Goal: Information Seeking & Learning: Learn about a topic

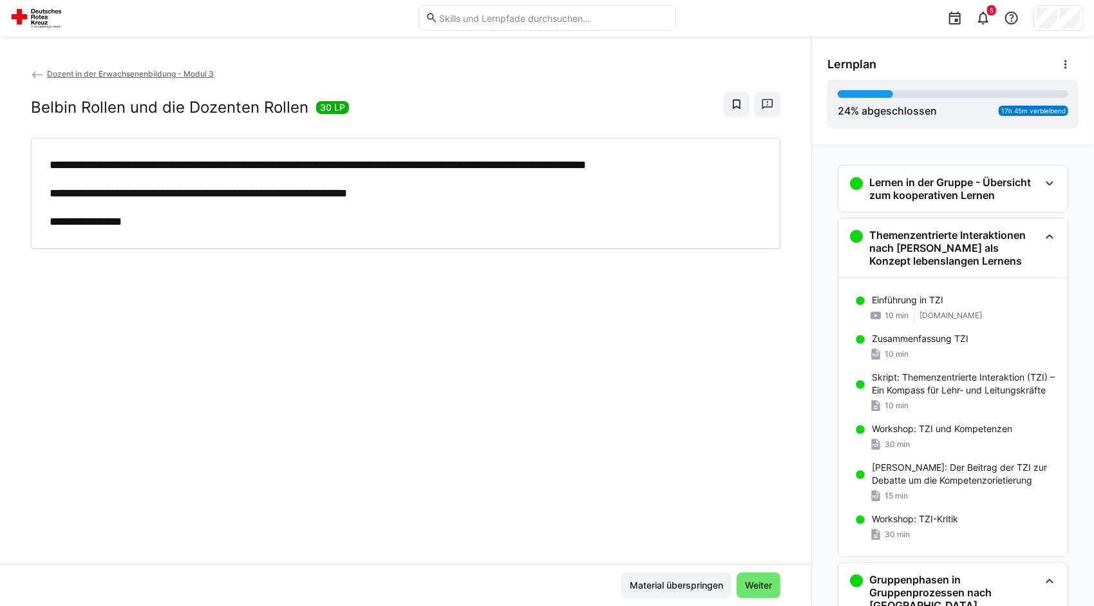
scroll to position [875, 0]
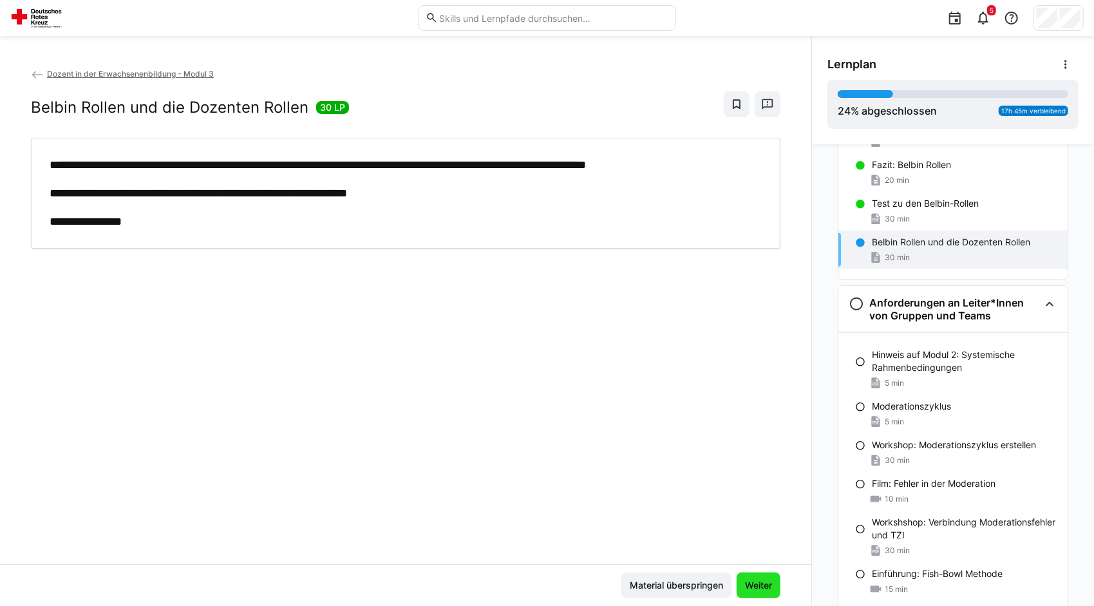
click at [762, 581] on span "Weiter" at bounding box center [758, 585] width 31 height 13
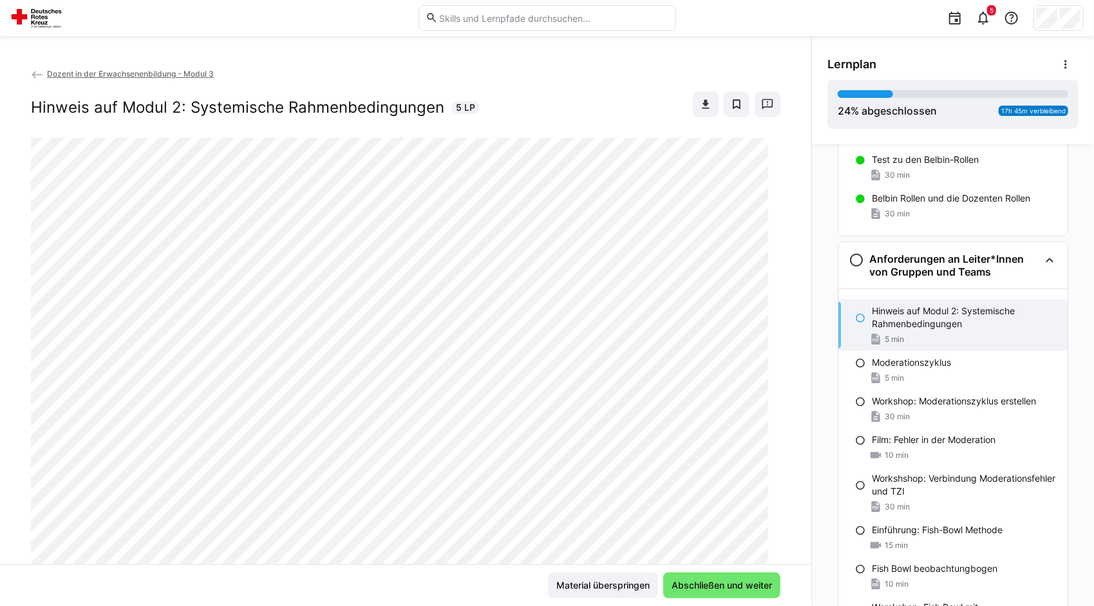
scroll to position [1002, 0]
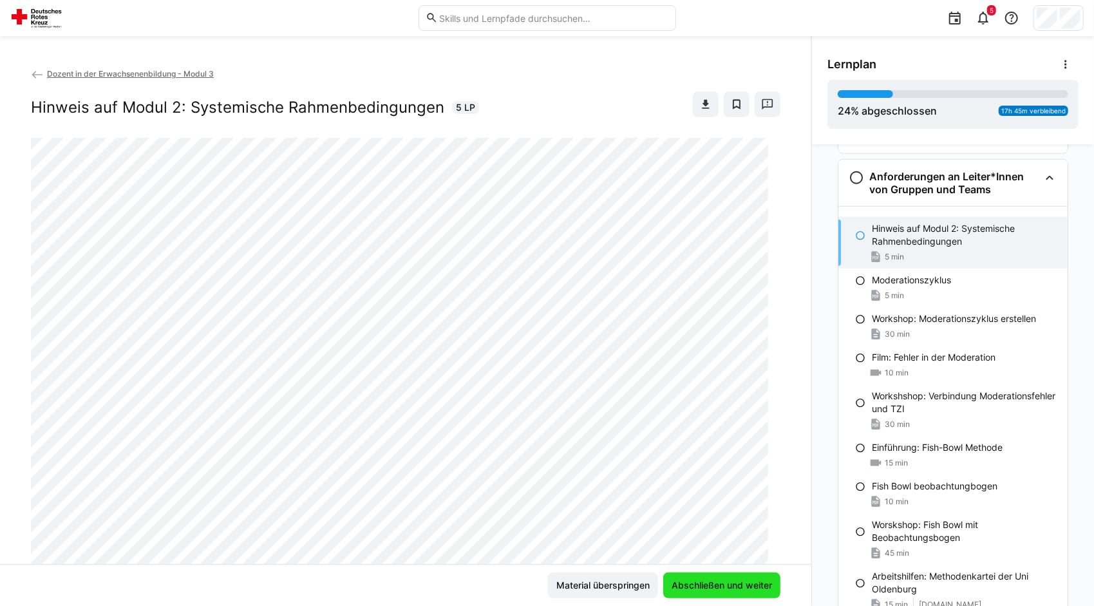
click at [762, 581] on span "Abschließen und weiter" at bounding box center [721, 585] width 104 height 13
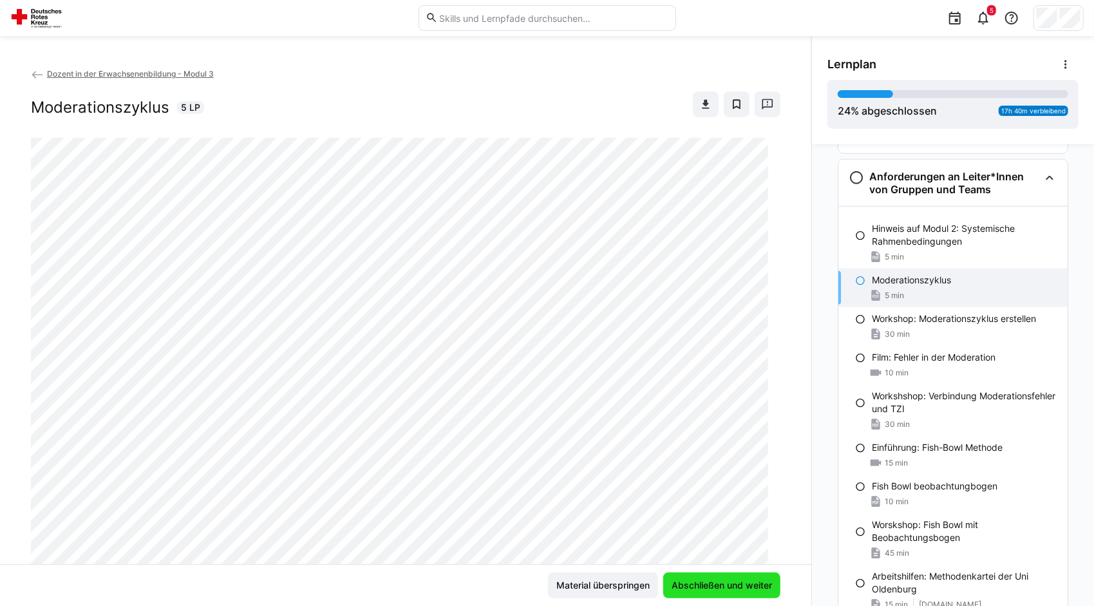
click at [762, 581] on span "Abschließen und weiter" at bounding box center [721, 585] width 104 height 13
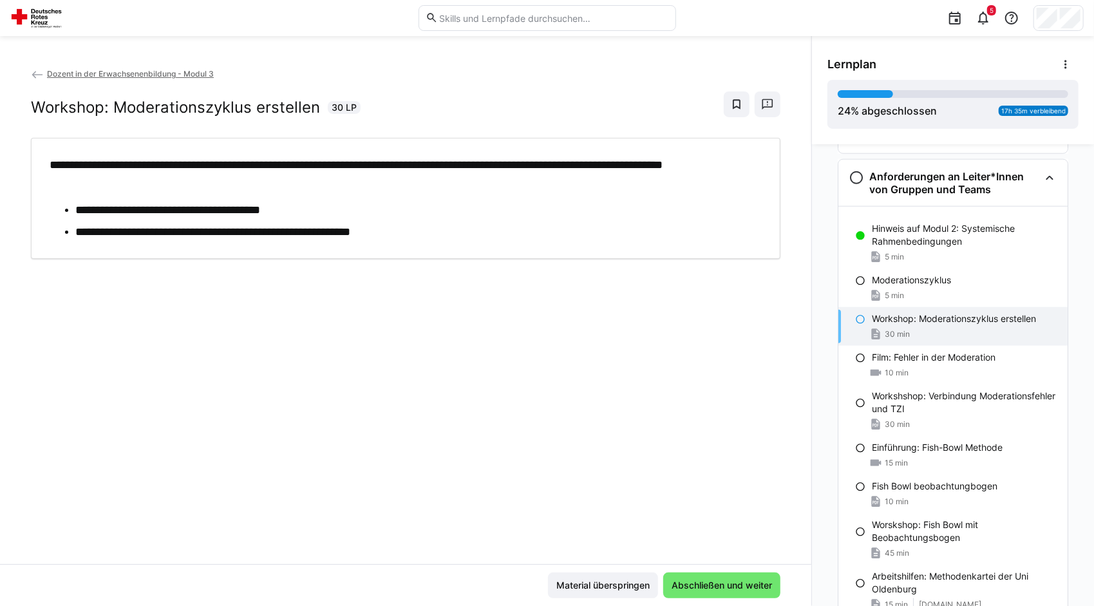
click at [762, 581] on span "Abschließen und weiter" at bounding box center [721, 585] width 104 height 13
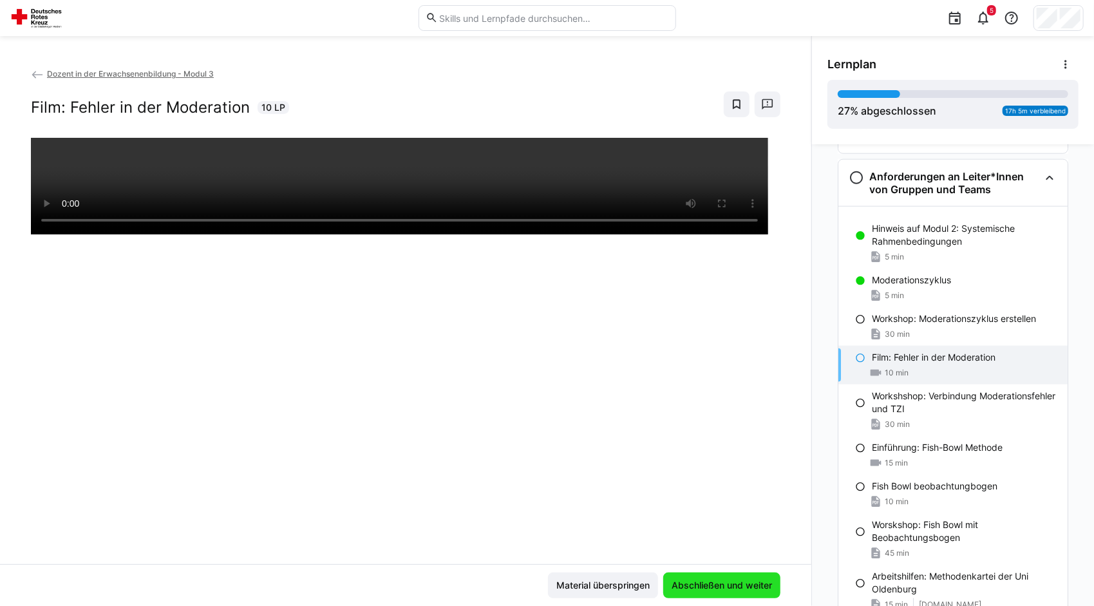
click at [762, 581] on span "Abschließen und weiter" at bounding box center [721, 585] width 104 height 13
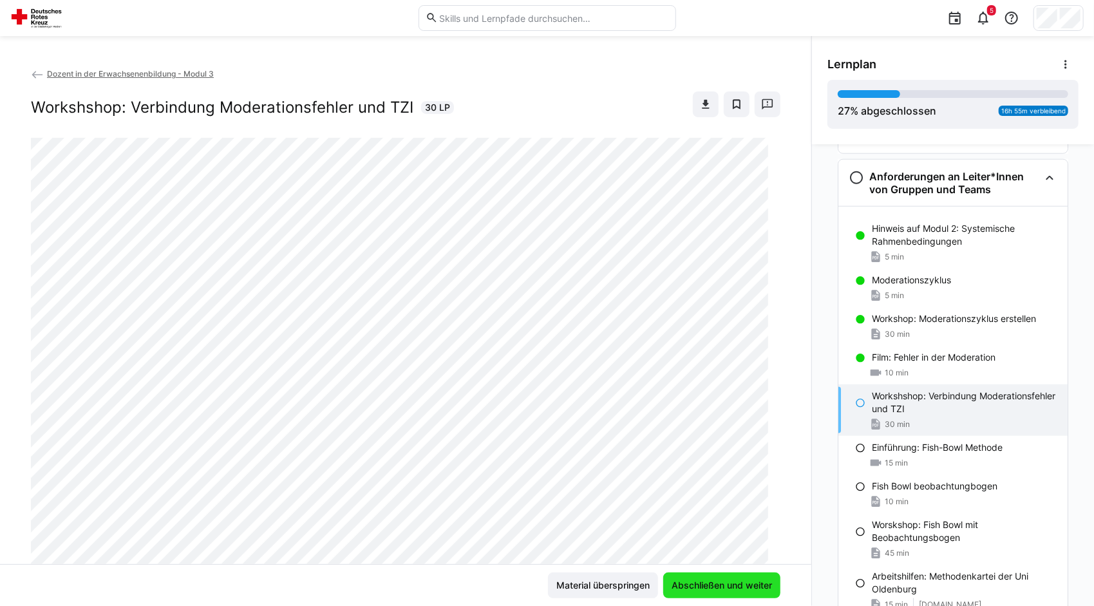
click at [762, 581] on span "Abschließen und weiter" at bounding box center [721, 585] width 104 height 13
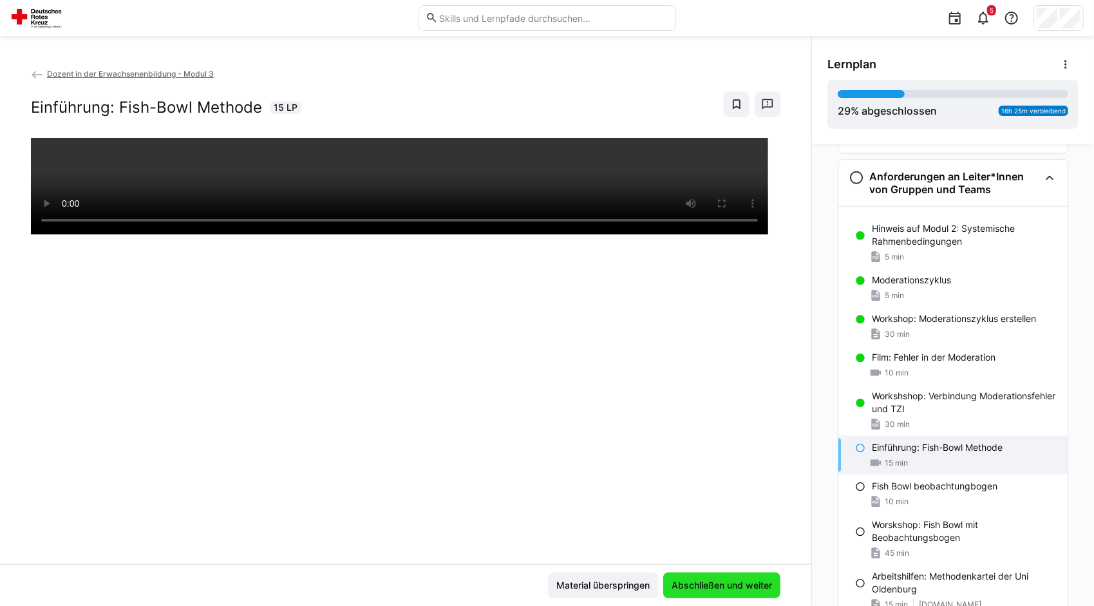
click at [762, 581] on span "Abschließen und weiter" at bounding box center [721, 585] width 104 height 13
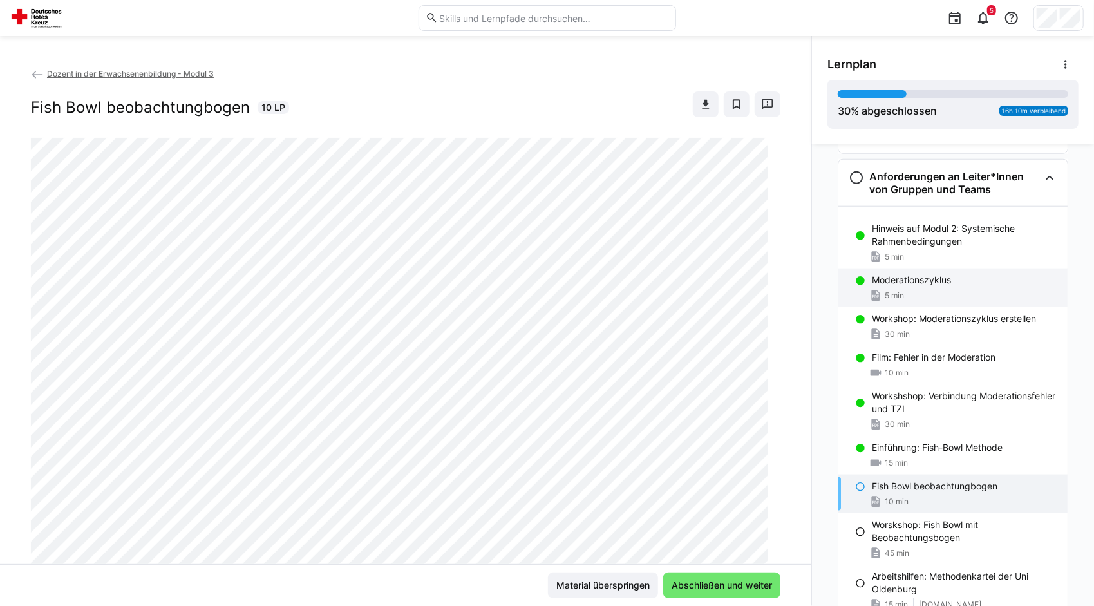
click at [892, 287] on div "Moderationszyklus 5 min" at bounding box center [952, 287] width 229 height 39
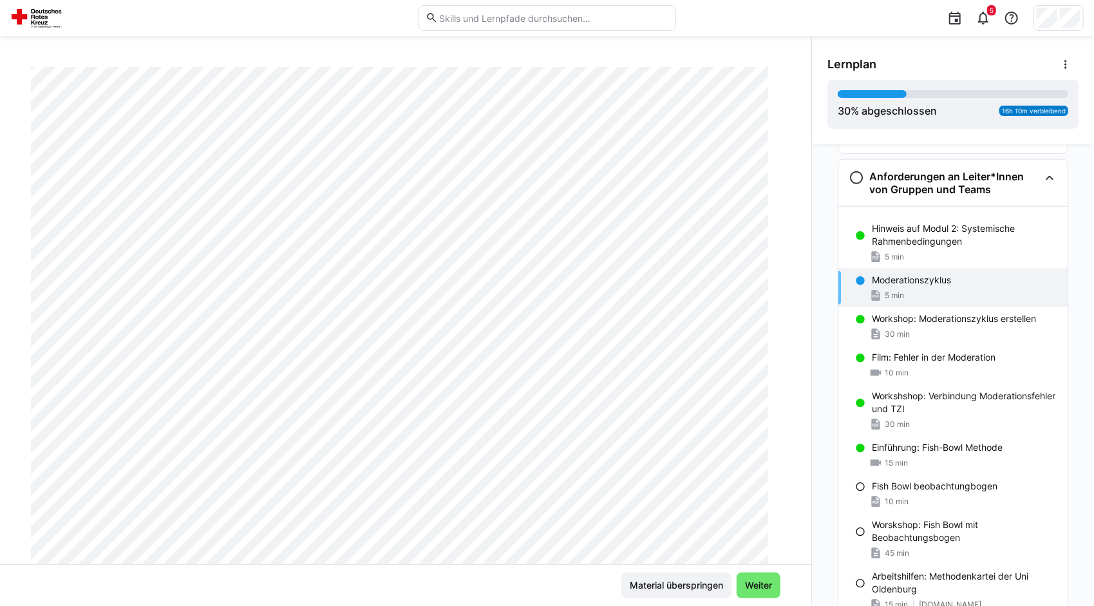
scroll to position [142, 0]
click at [753, 583] on span "Weiter" at bounding box center [758, 585] width 31 height 13
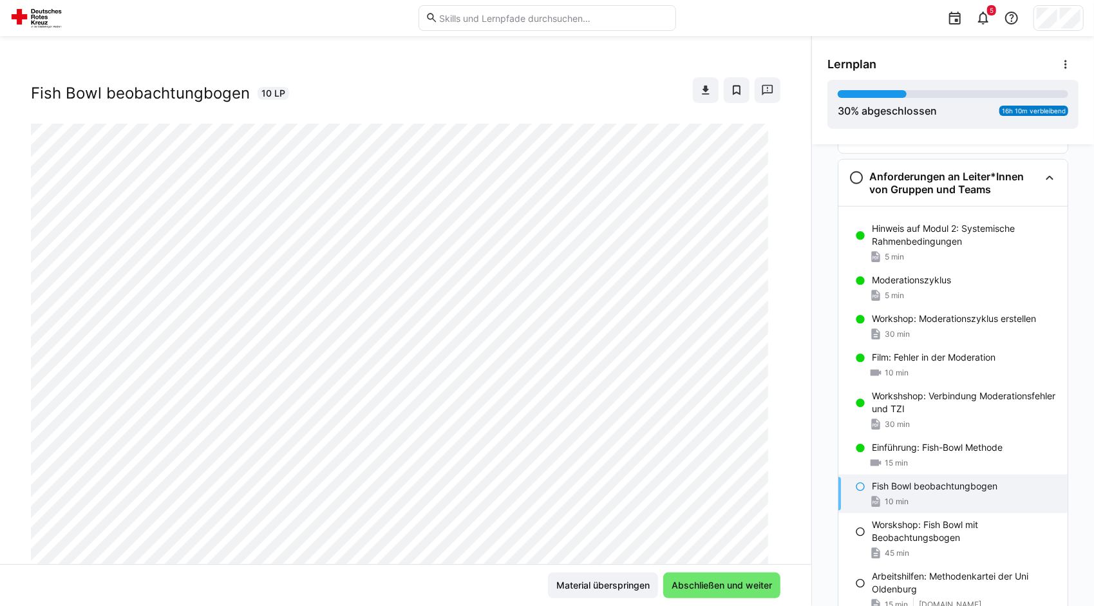
scroll to position [0, 0]
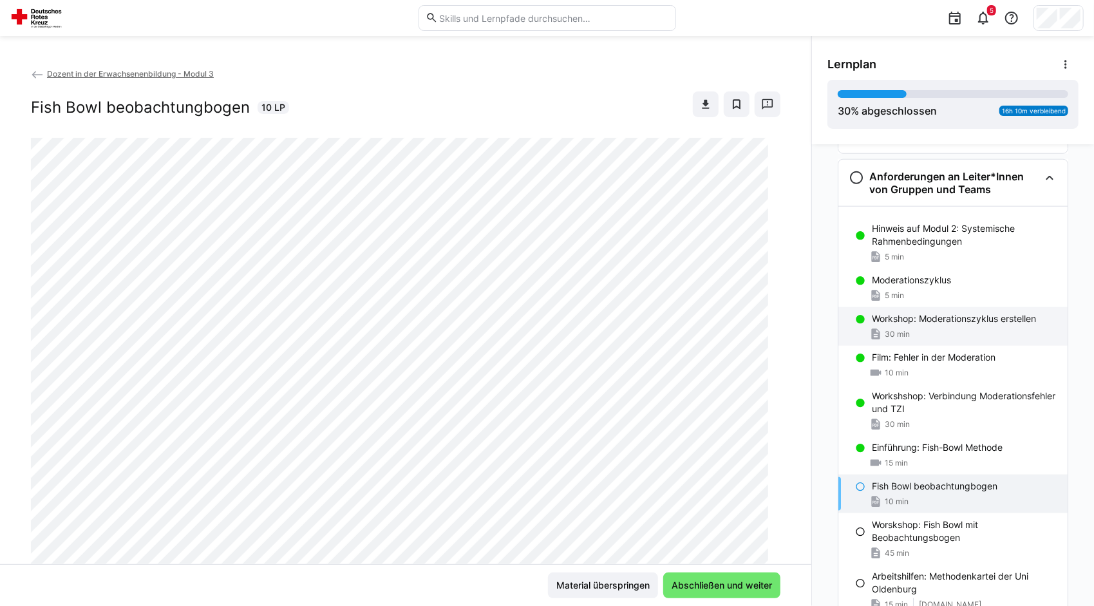
click at [947, 312] on p "Workshop: Moderationszyklus erstellen" at bounding box center [954, 318] width 164 height 13
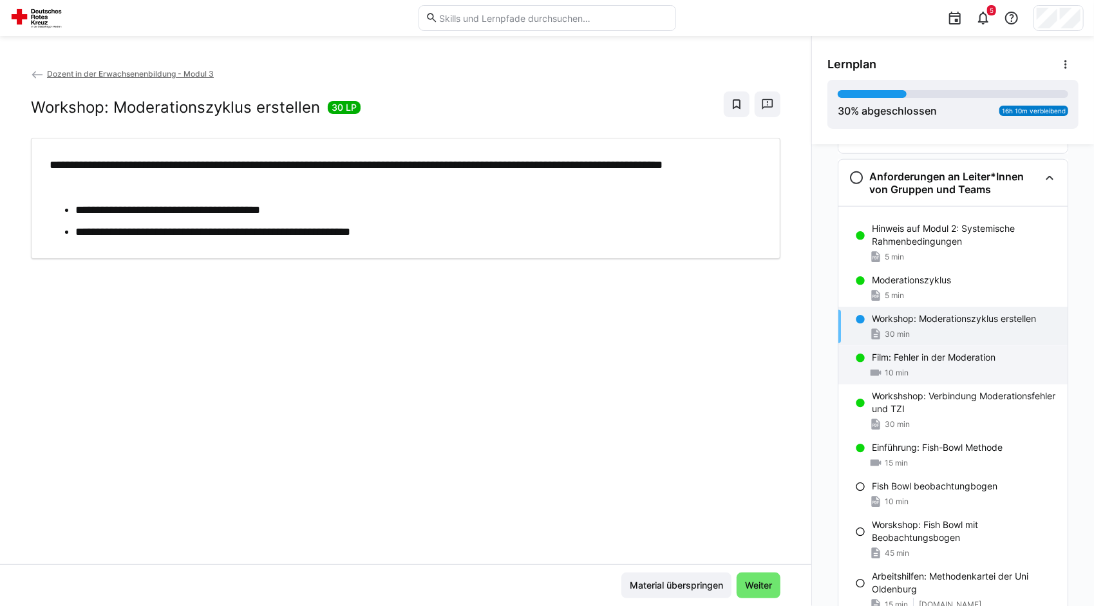
click at [912, 364] on div "Film: Fehler in der Moderation 10 min" at bounding box center [952, 365] width 229 height 39
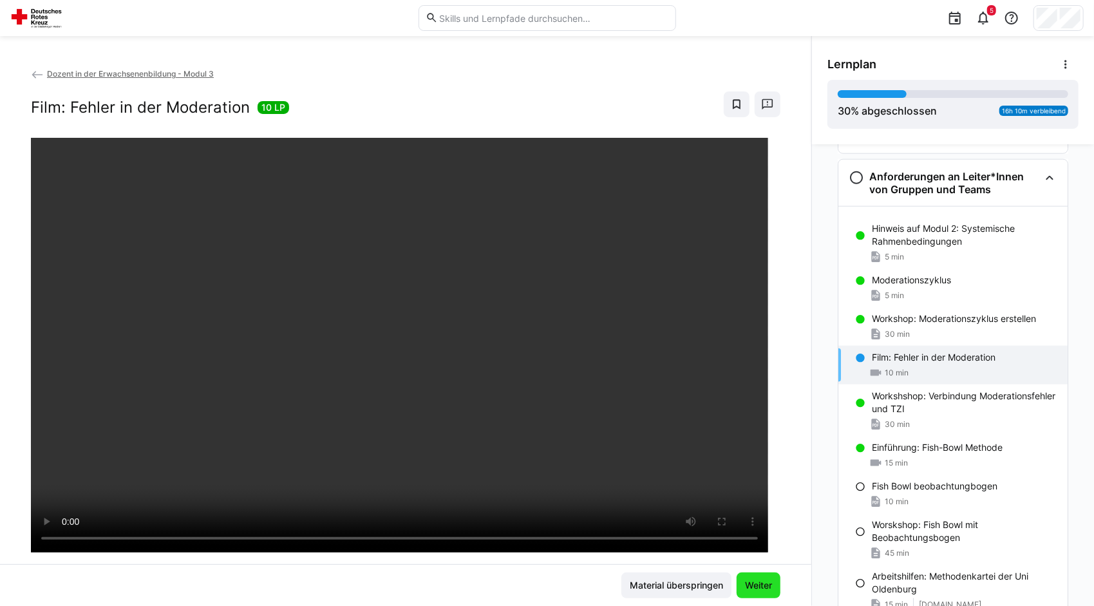
click at [760, 591] on span "Weiter" at bounding box center [758, 585] width 31 height 13
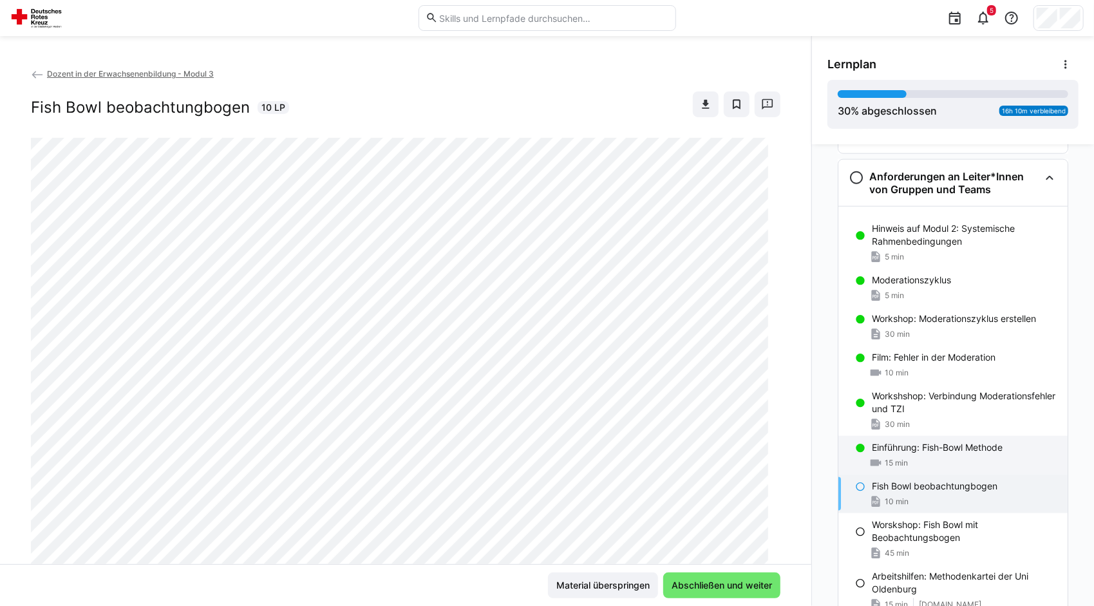
click at [903, 456] on div "15 min" at bounding box center [964, 462] width 185 height 13
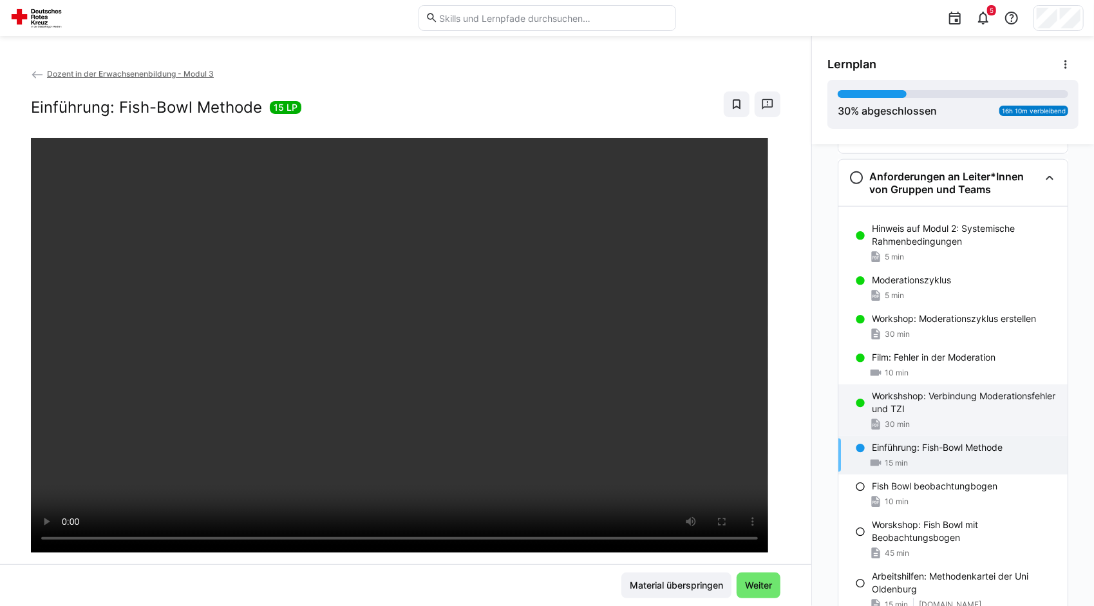
click at [909, 389] on p "Workshshop: Verbindung Moderationsfehler und TZI" at bounding box center [964, 402] width 185 height 26
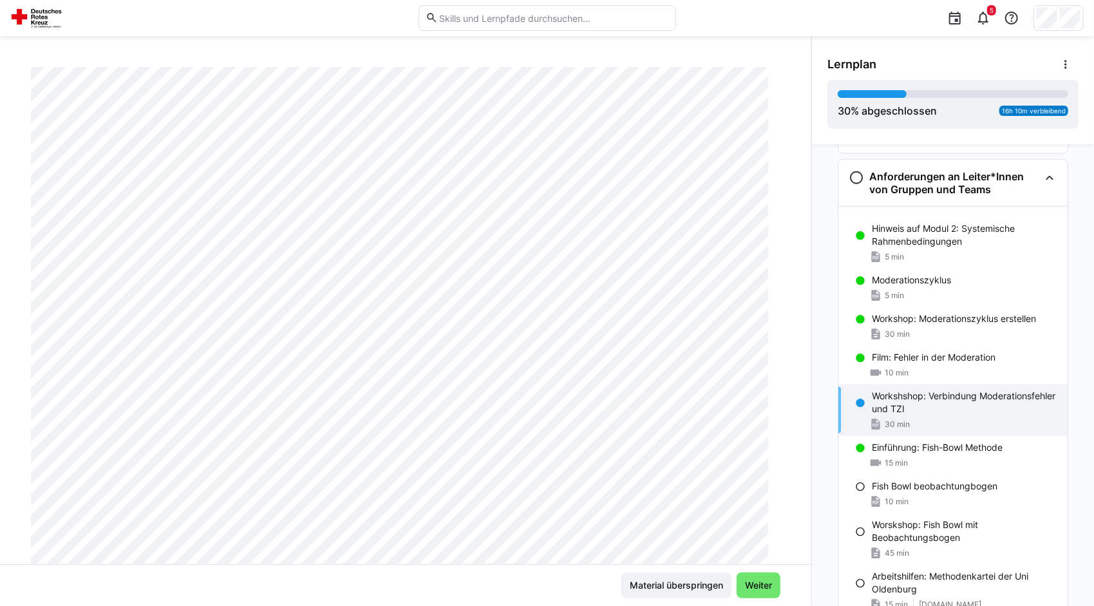
scroll to position [89, 0]
click at [903, 366] on div "10 min" at bounding box center [964, 372] width 185 height 13
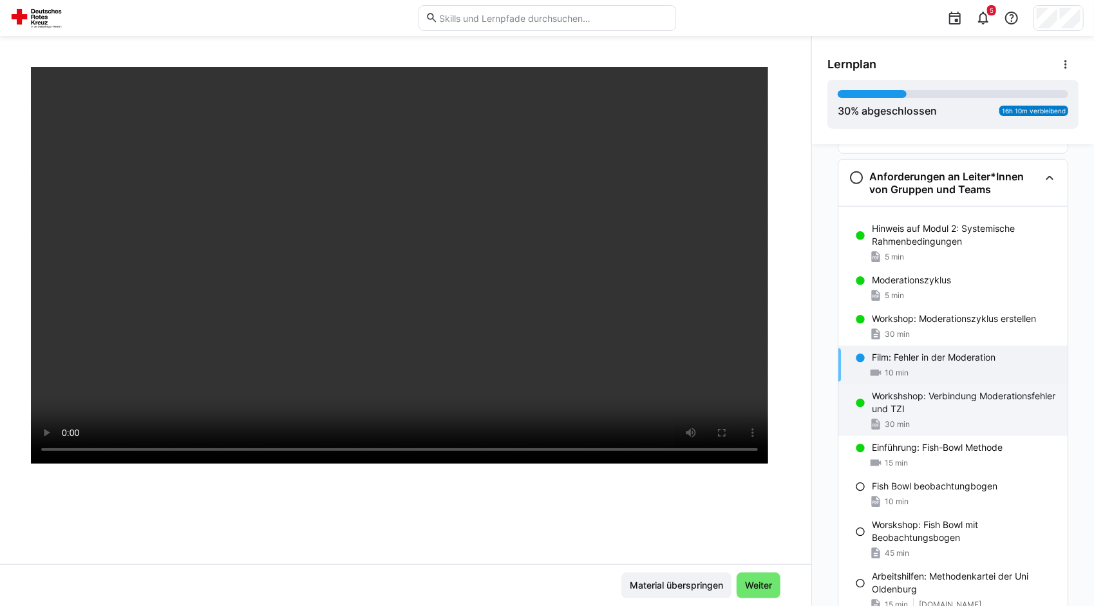
click at [894, 397] on p "Workshshop: Verbindung Moderationsfehler und TZI" at bounding box center [964, 402] width 185 height 26
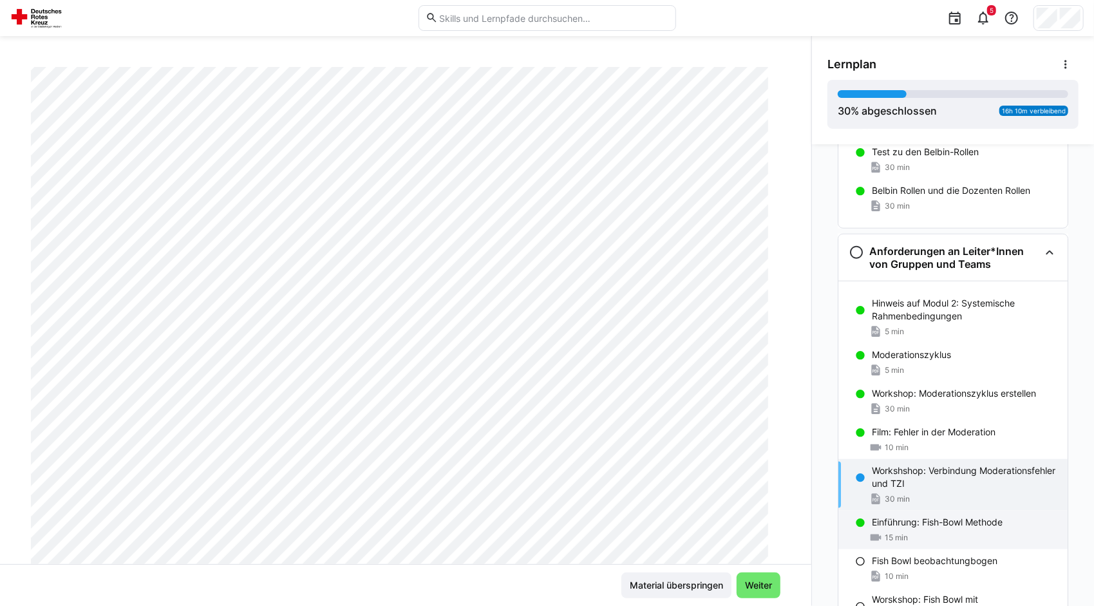
scroll to position [928, 0]
click at [949, 514] on p "Einführung: Fish-Bowl Methode" at bounding box center [937, 520] width 131 height 13
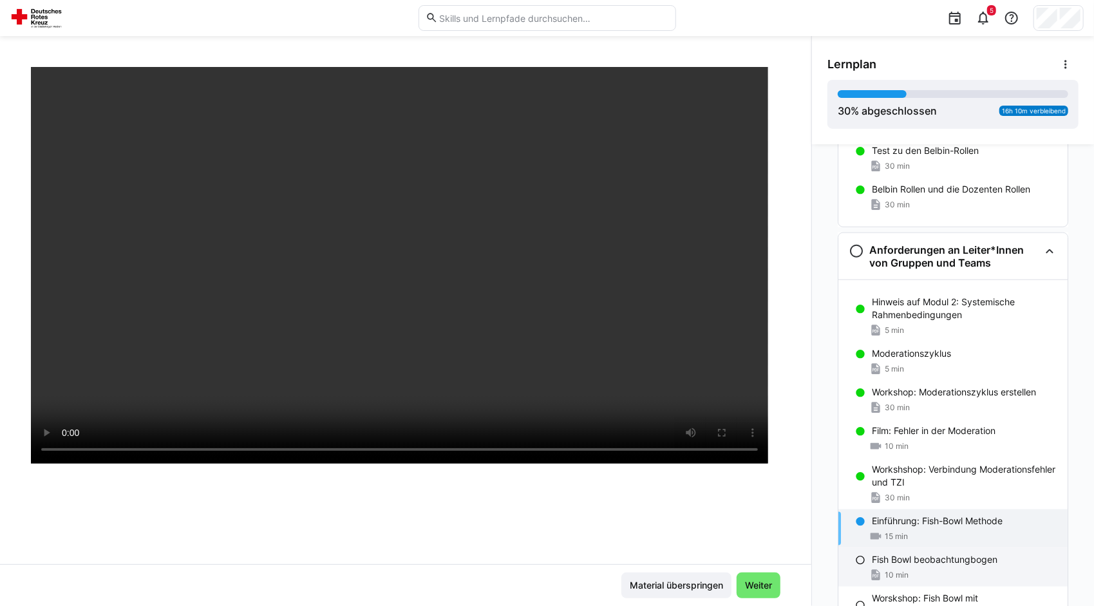
click at [928, 553] on p "Fish Bowl beobachtungbogen" at bounding box center [935, 559] width 126 height 13
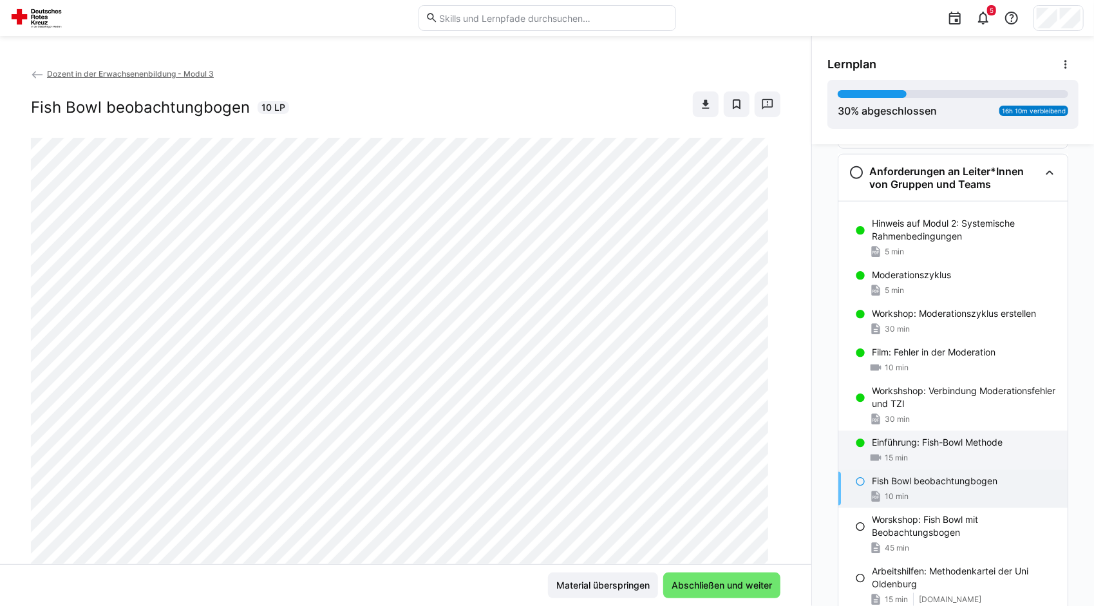
scroll to position [1008, 0]
click at [945, 540] on div "45 min" at bounding box center [964, 546] width 185 height 13
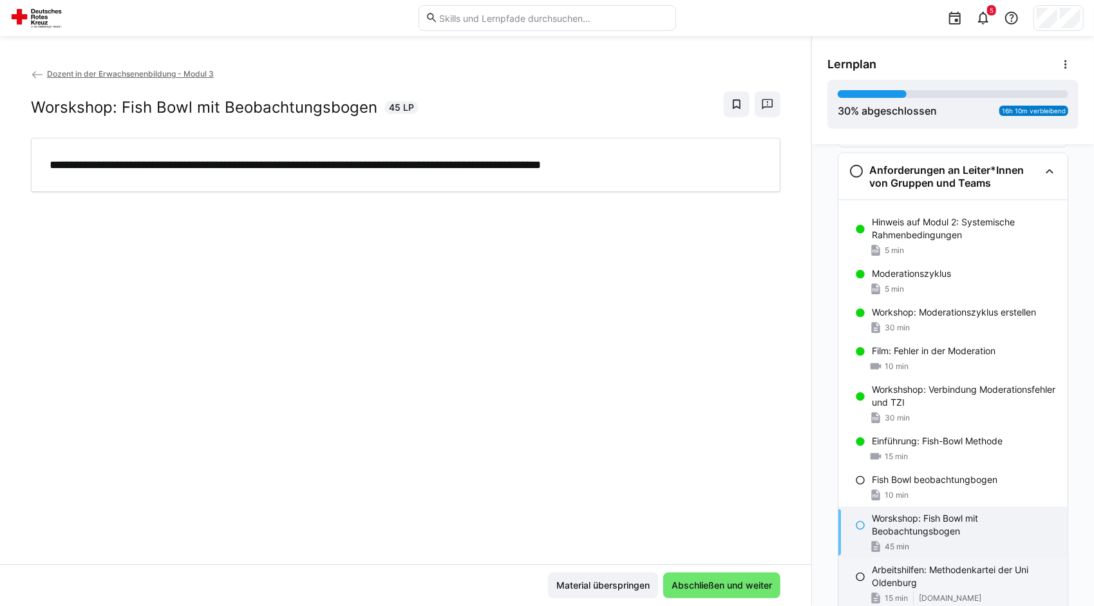
click at [931, 563] on p "Arbeitshilfen: Methodenkartei der Uni Oldenburg" at bounding box center [964, 576] width 185 height 26
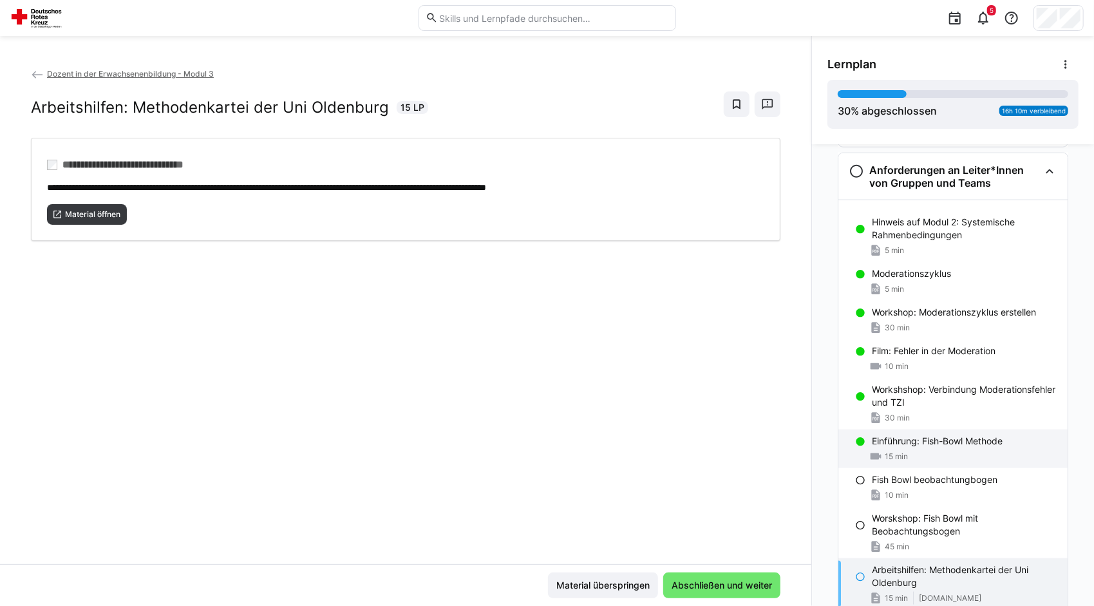
click at [915, 435] on p "Einführung: Fish-Bowl Methode" at bounding box center [937, 441] width 131 height 13
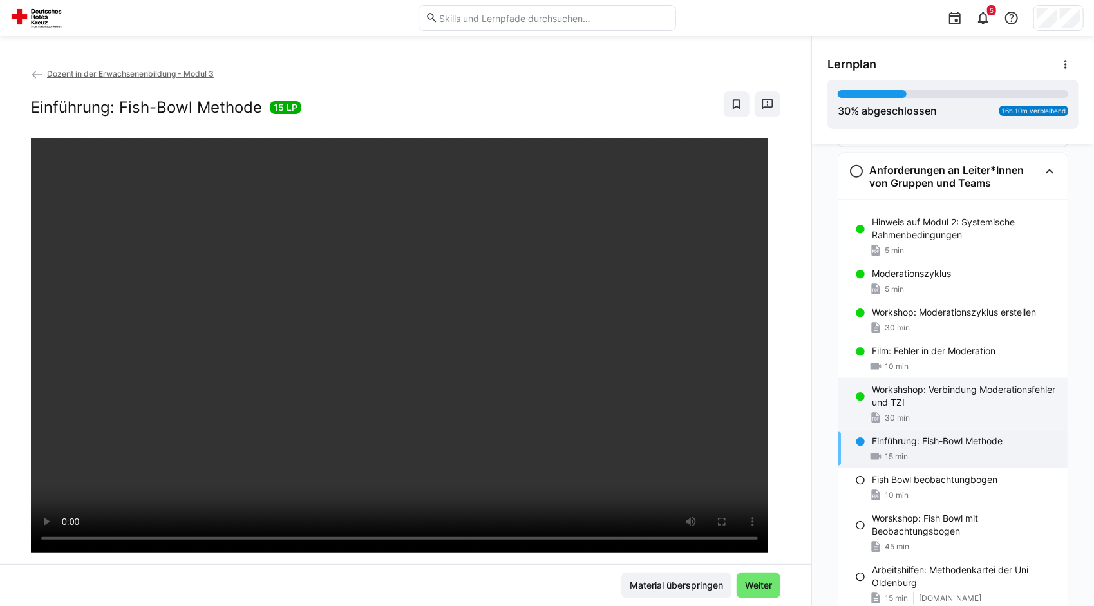
click at [907, 411] on div "30 min" at bounding box center [964, 417] width 185 height 13
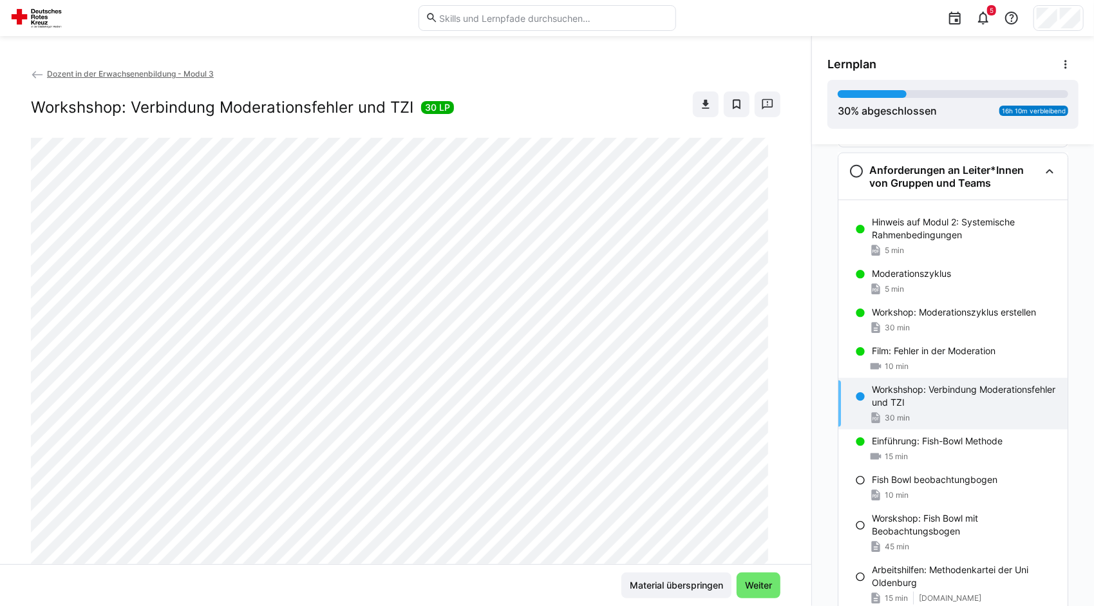
scroll to position [219, 0]
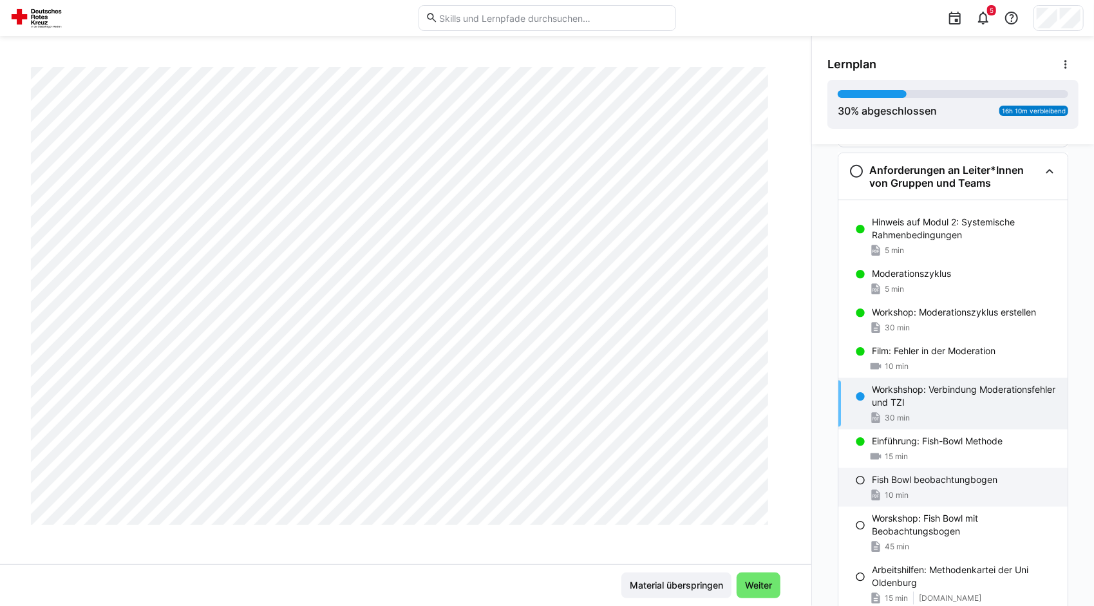
click at [908, 468] on div "Fish Bowl beobachtungbogen 10 min" at bounding box center [952, 487] width 229 height 39
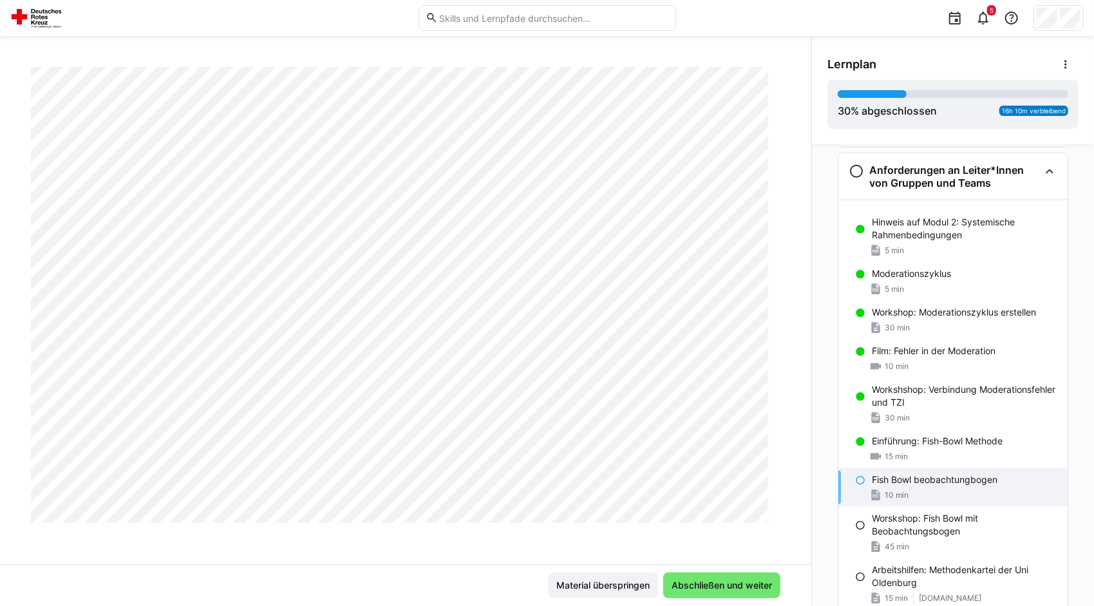
scroll to position [629, 0]
click at [916, 512] on p "Worskshop: Fish Bowl mit Beobachtungsbogen" at bounding box center [964, 525] width 185 height 26
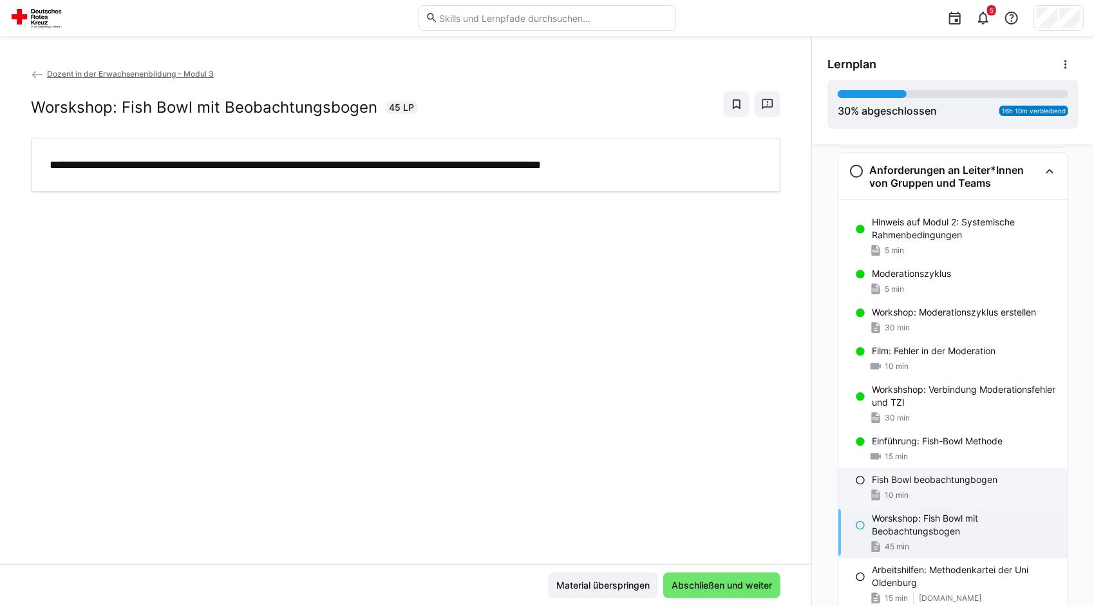
click at [896, 473] on p "Fish Bowl beobachtungbogen" at bounding box center [935, 479] width 126 height 13
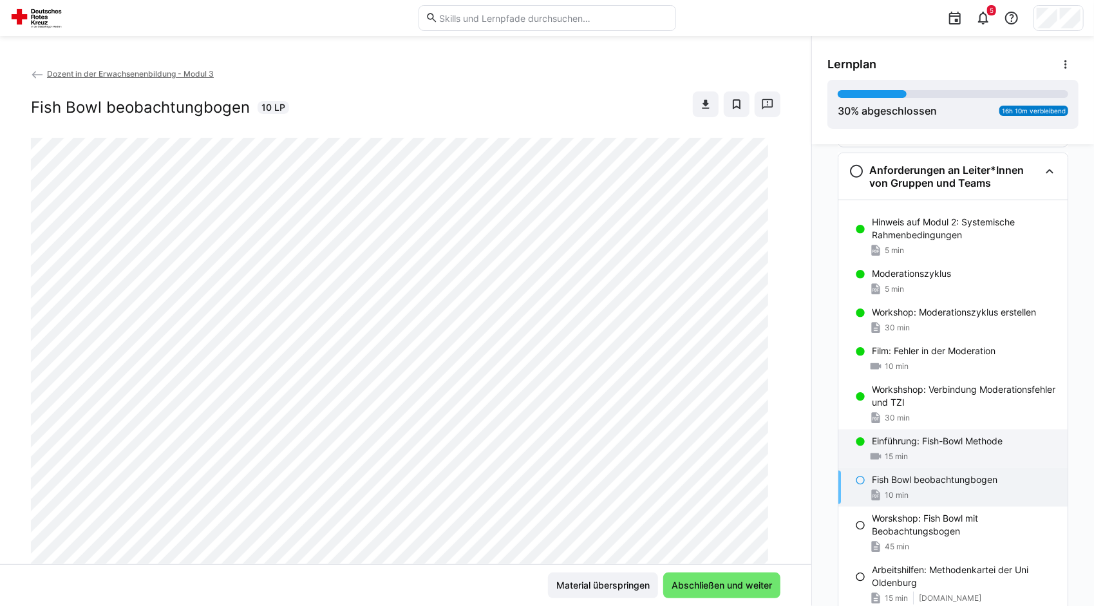
click at [897, 451] on span "15 min" at bounding box center [895, 456] width 23 height 10
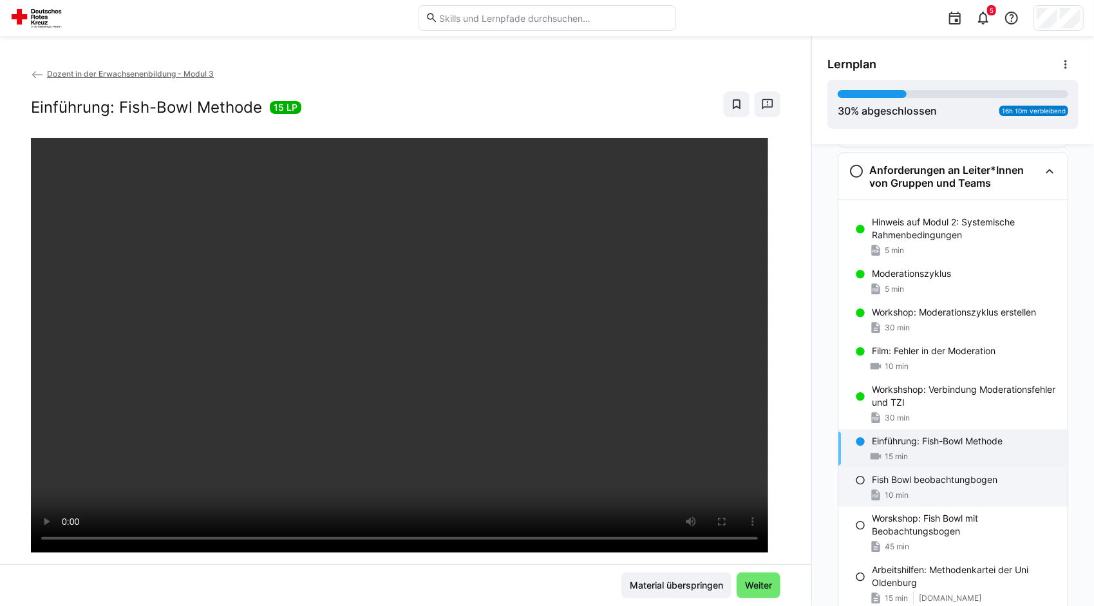
click at [872, 473] on p "Fish Bowl beobachtungbogen" at bounding box center [935, 479] width 126 height 13
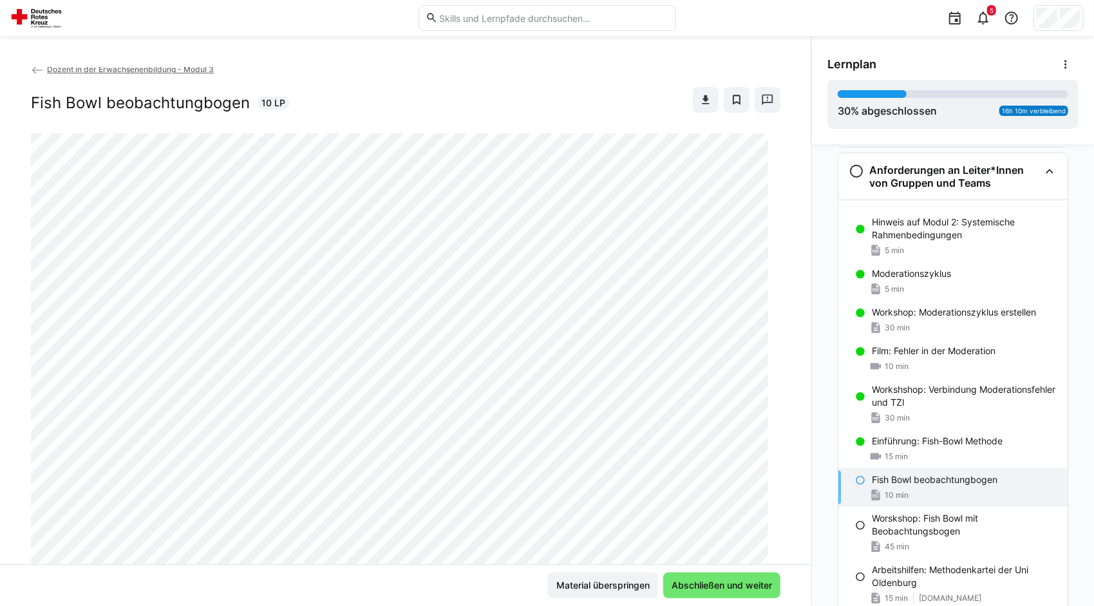
scroll to position [1, 0]
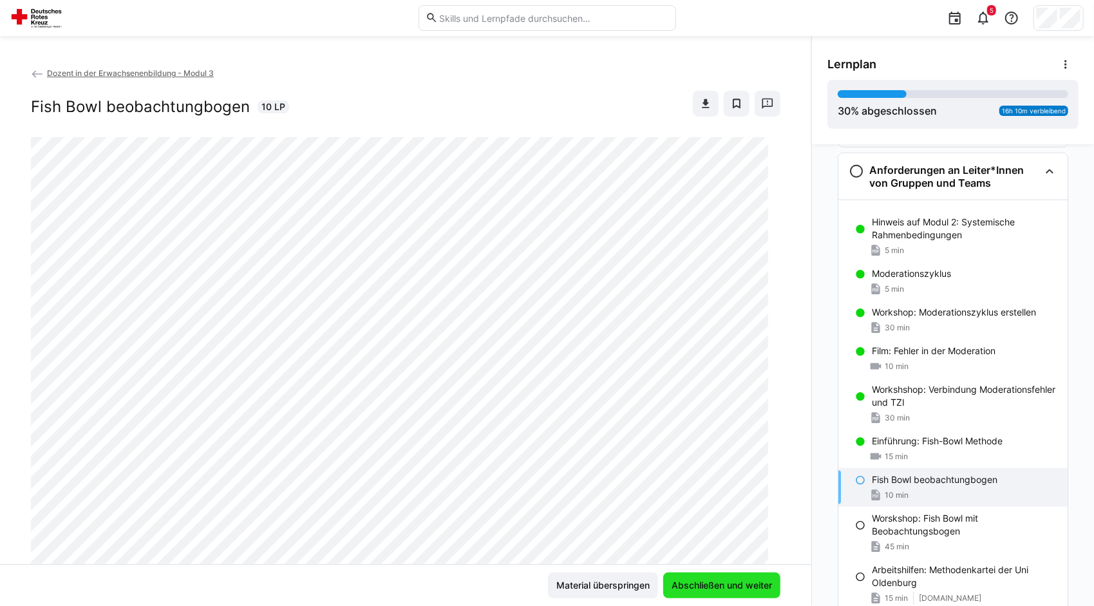
click at [740, 587] on span "Abschließen und weiter" at bounding box center [721, 585] width 104 height 13
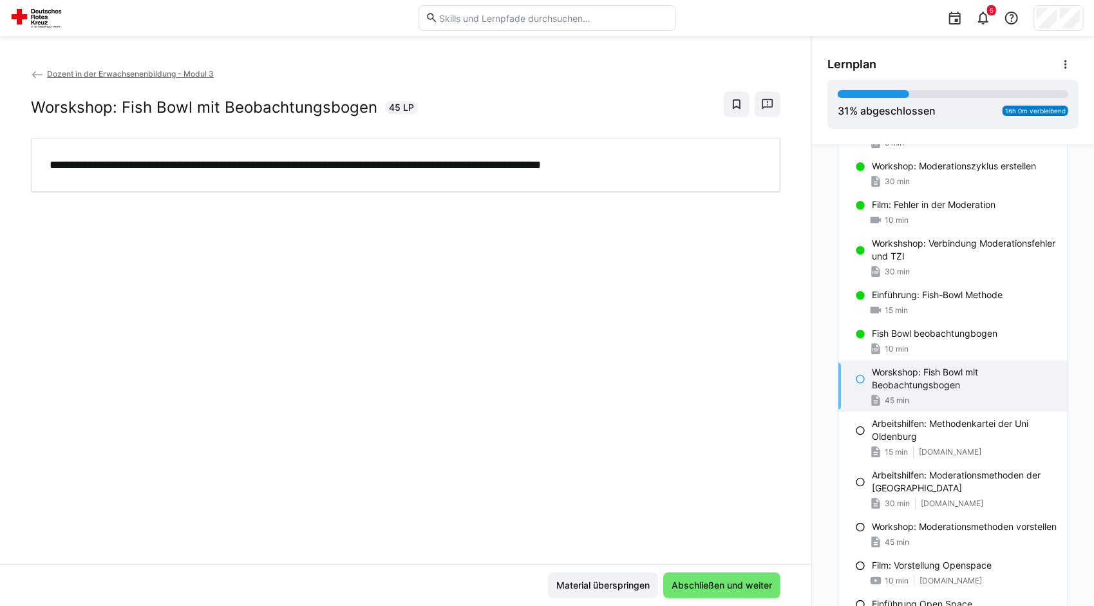
scroll to position [1163, 0]
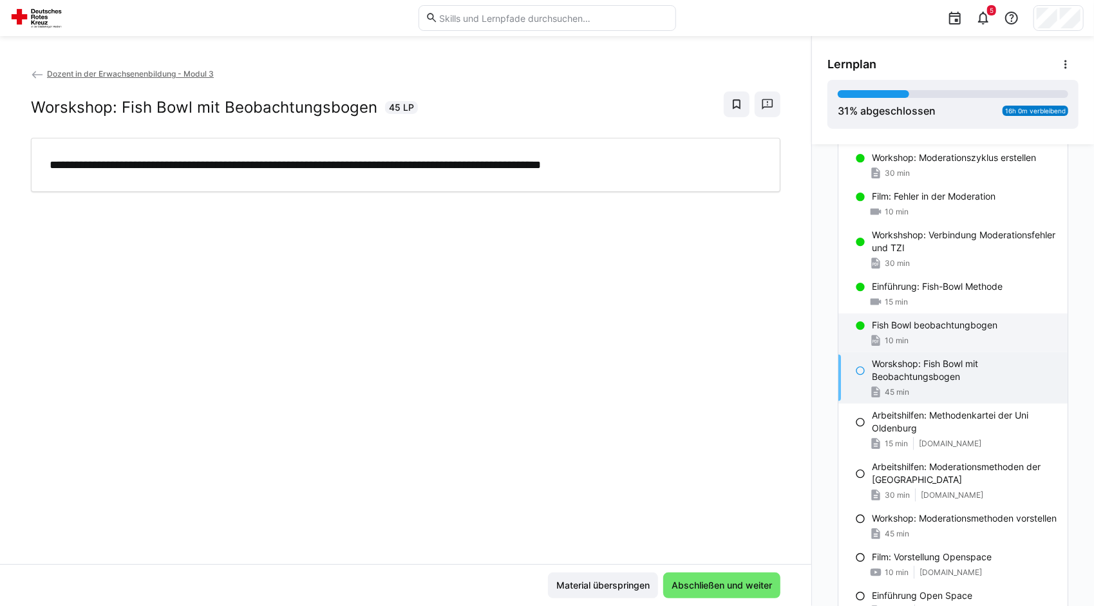
click at [950, 319] on p "Fish Bowl beobachtungbogen" at bounding box center [935, 325] width 126 height 13
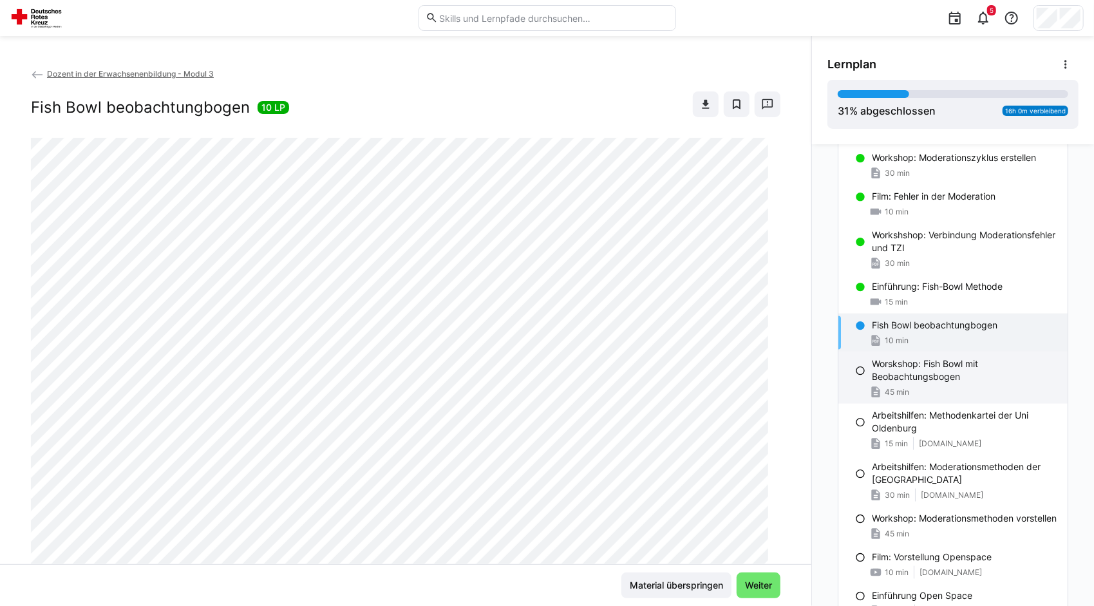
click at [915, 386] on div "45 min" at bounding box center [964, 392] width 185 height 13
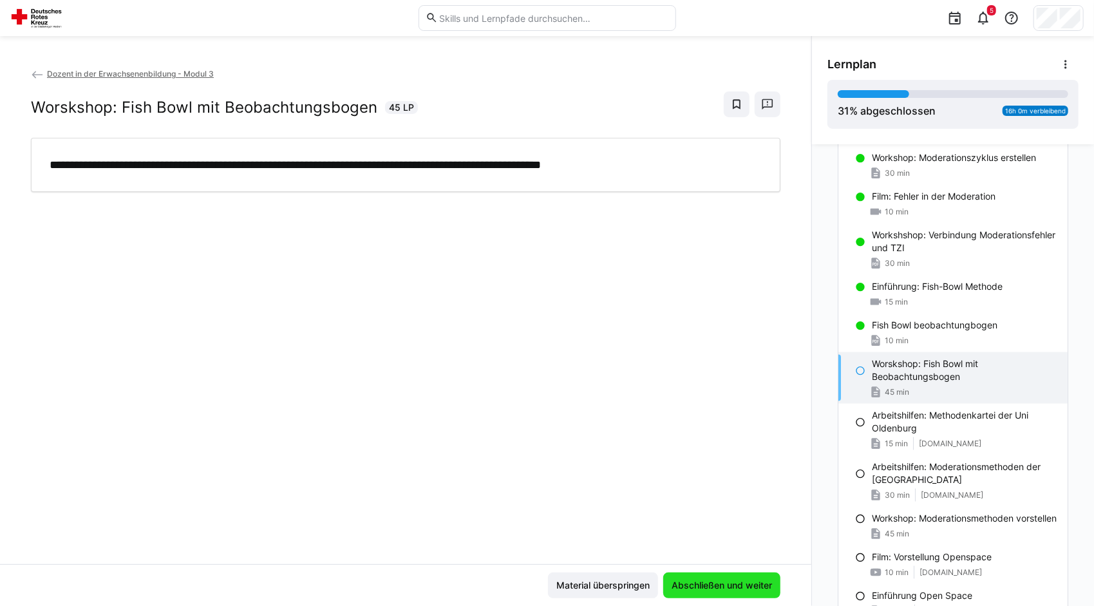
click at [703, 578] on span "Abschließen und weiter" at bounding box center [721, 585] width 117 height 26
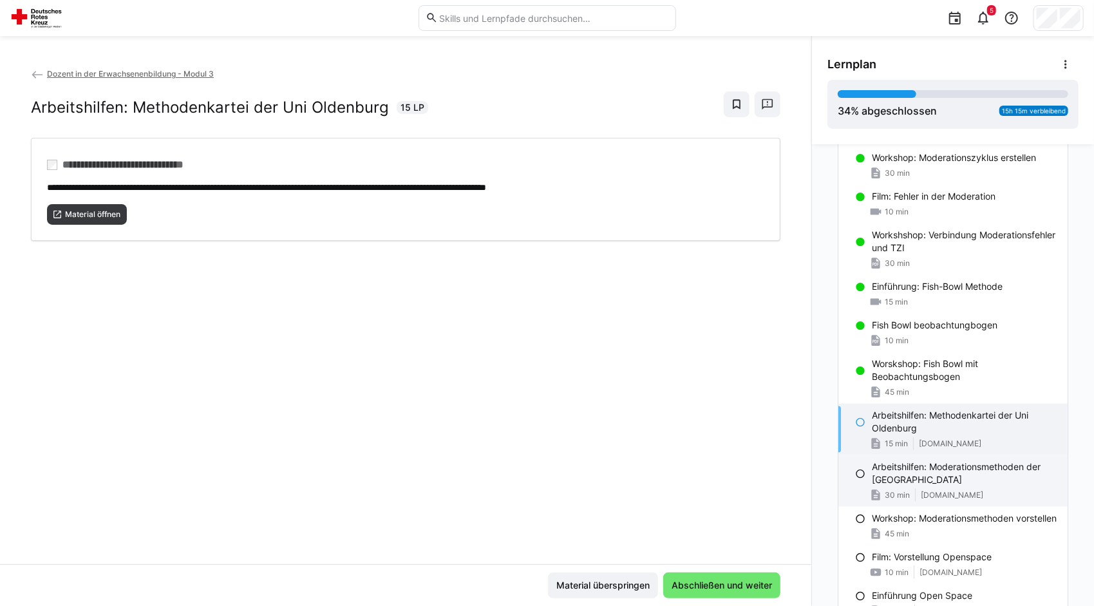
click at [935, 461] on p "Arbeitshilfen: Moderationsmethoden der [GEOGRAPHIC_DATA]" at bounding box center [964, 473] width 185 height 26
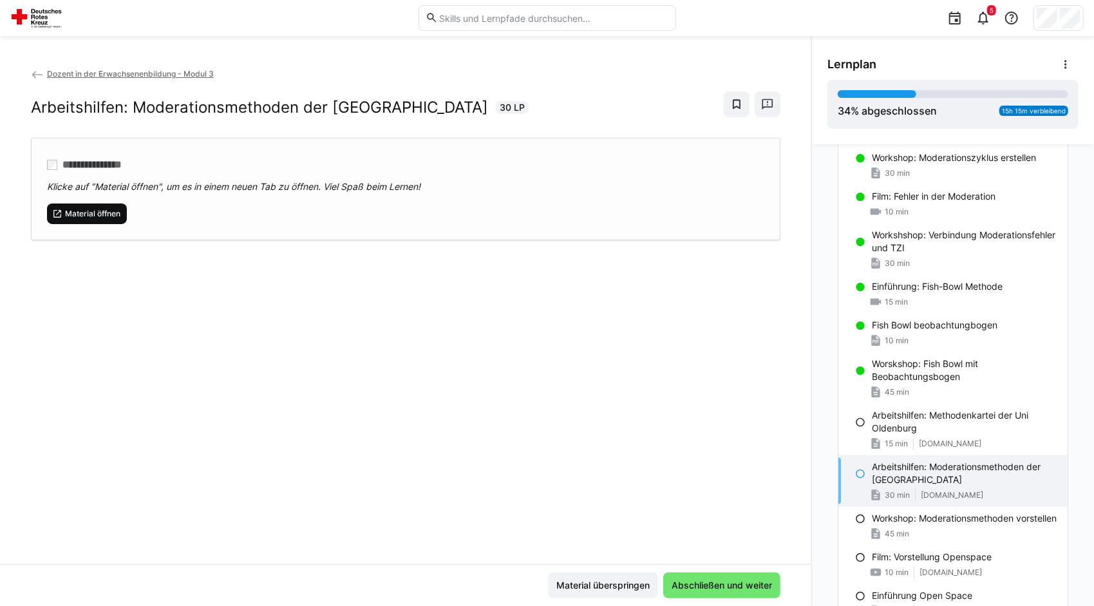
click at [113, 214] on span "Material öffnen" at bounding box center [93, 214] width 58 height 10
click at [984, 533] on div "45 min" at bounding box center [964, 533] width 185 height 13
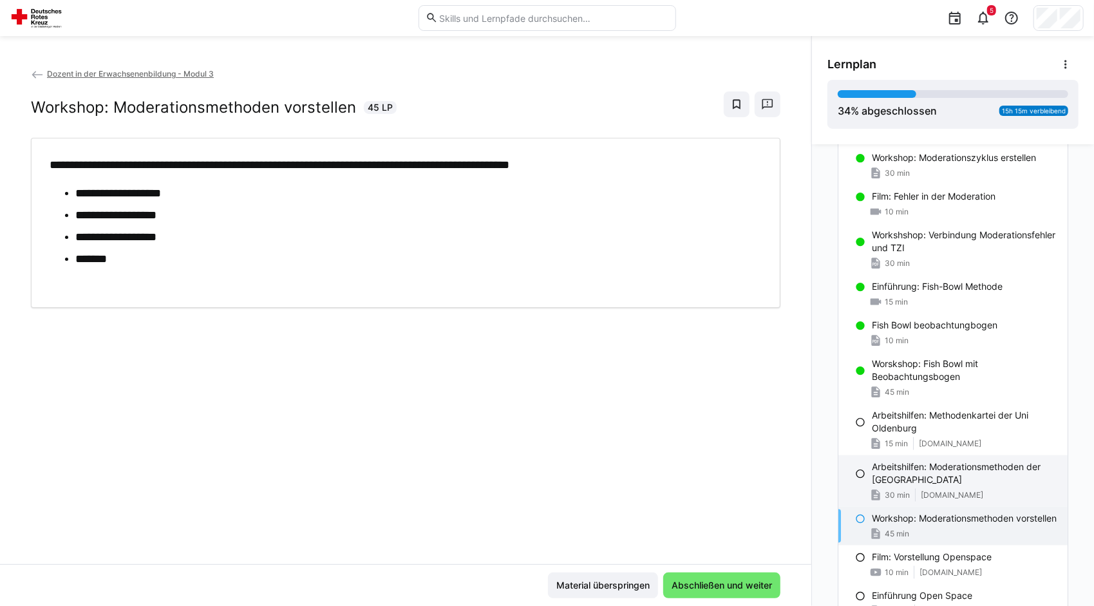
click at [954, 462] on p "Arbeitshilfen: Moderationsmethoden der [GEOGRAPHIC_DATA]" at bounding box center [964, 473] width 185 height 26
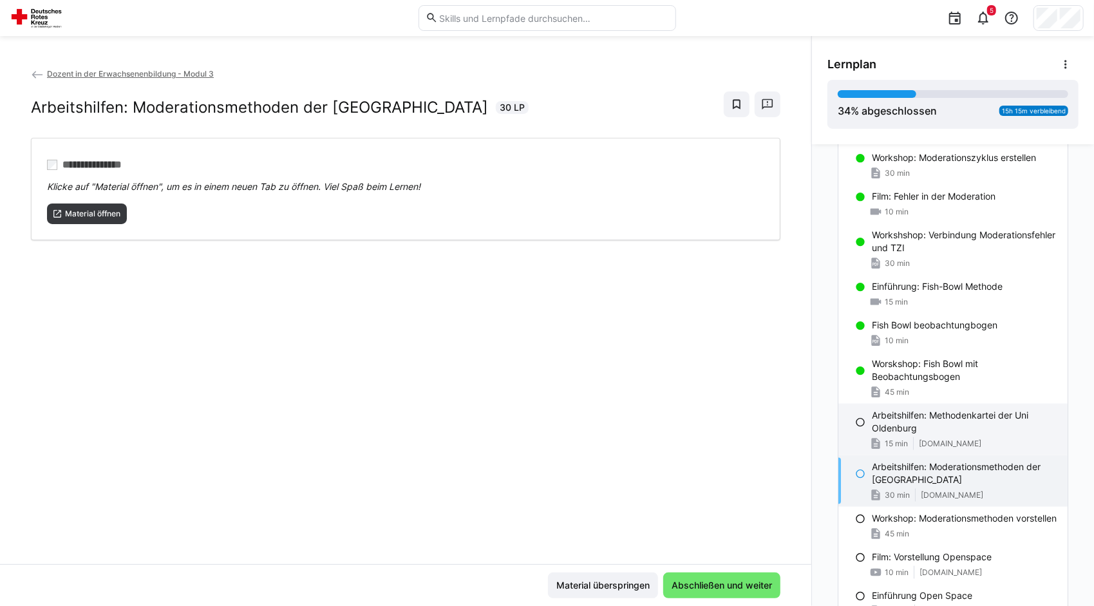
click at [944, 416] on p "Arbeitshilfen: Methodenkartei der Uni Oldenburg" at bounding box center [964, 422] width 185 height 26
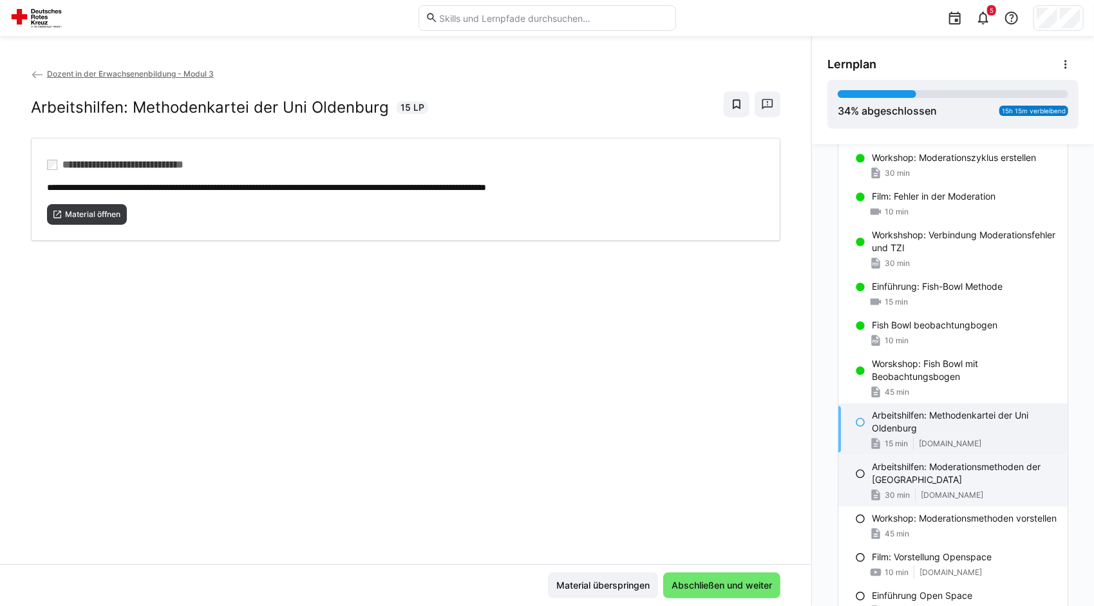
click at [941, 460] on p "Arbeitshilfen: Moderationsmethoden der [GEOGRAPHIC_DATA]" at bounding box center [964, 473] width 185 height 26
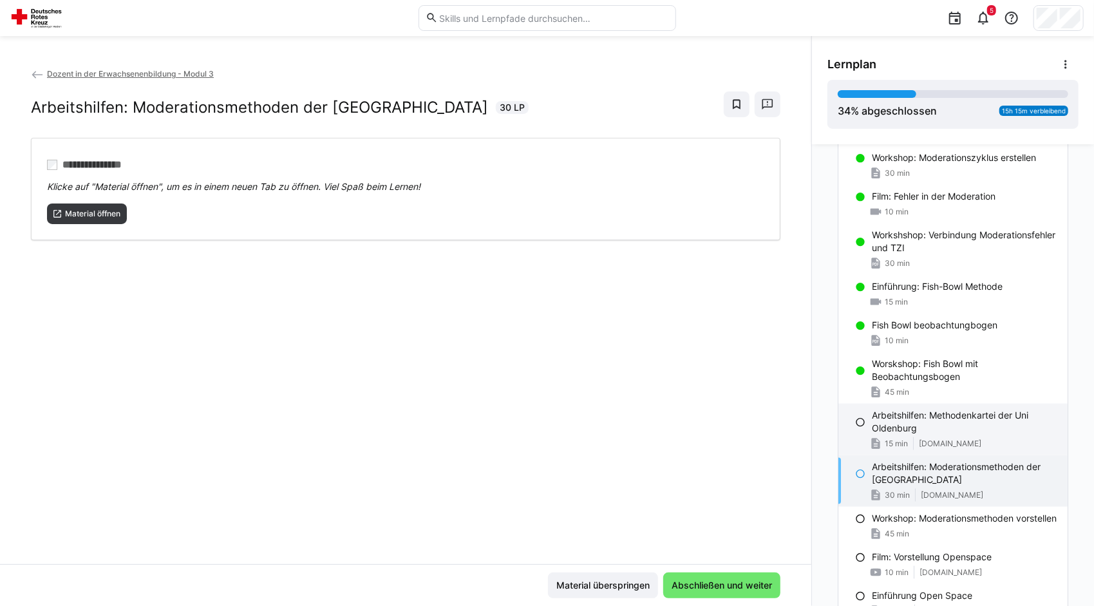
click at [973, 438] on span "[DOMAIN_NAME]" at bounding box center [950, 443] width 62 height 10
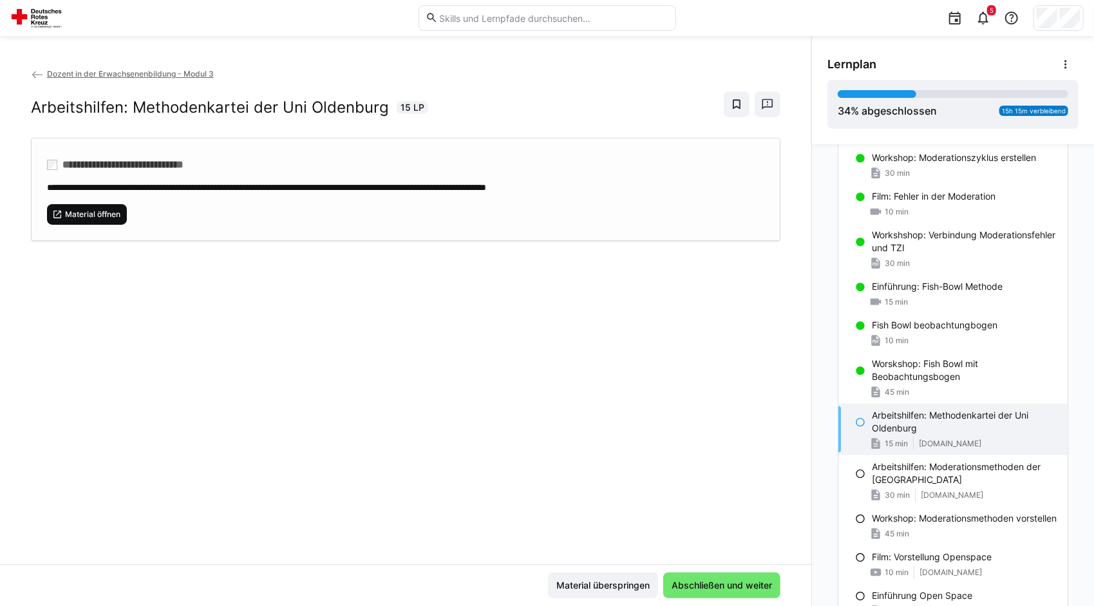
click at [117, 214] on span "Material öffnen" at bounding box center [93, 214] width 58 height 10
click at [926, 515] on p "Workshop: Moderationsmethoden vorstellen" at bounding box center [964, 518] width 185 height 13
